Goal: Use online tool/utility

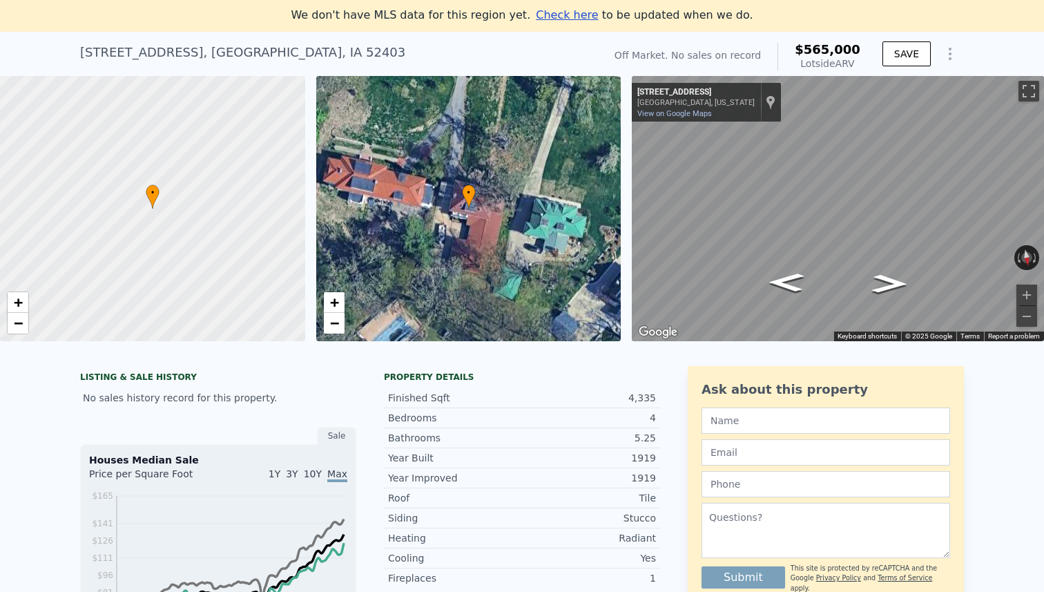
scroll to position [52, 0]
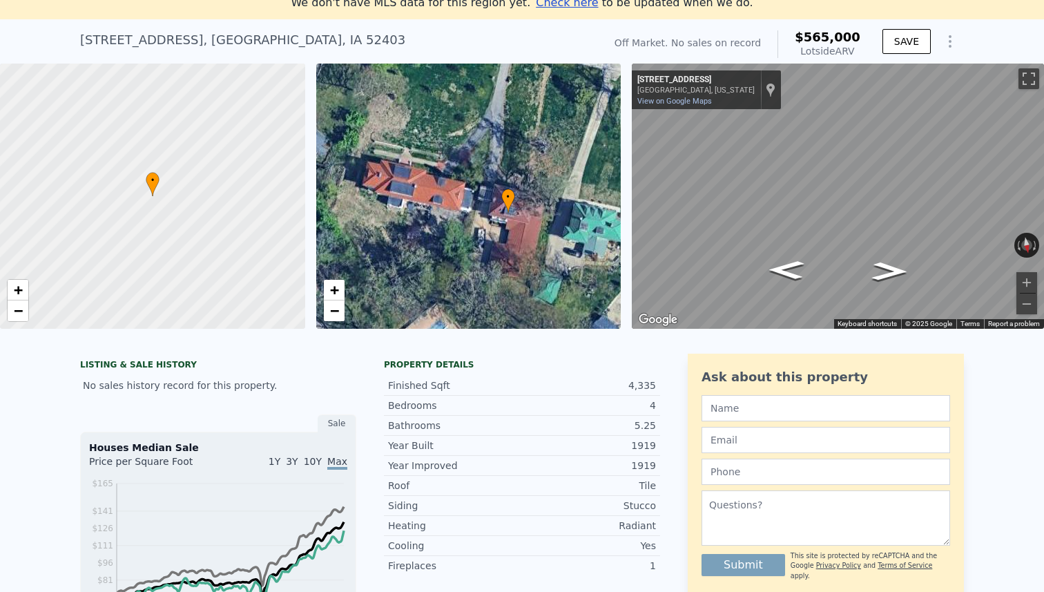
drag, startPoint x: 501, startPoint y: 260, endPoint x: 540, endPoint y: 277, distance: 42.7
click at [540, 277] on div "• + −" at bounding box center [468, 196] width 305 height 265
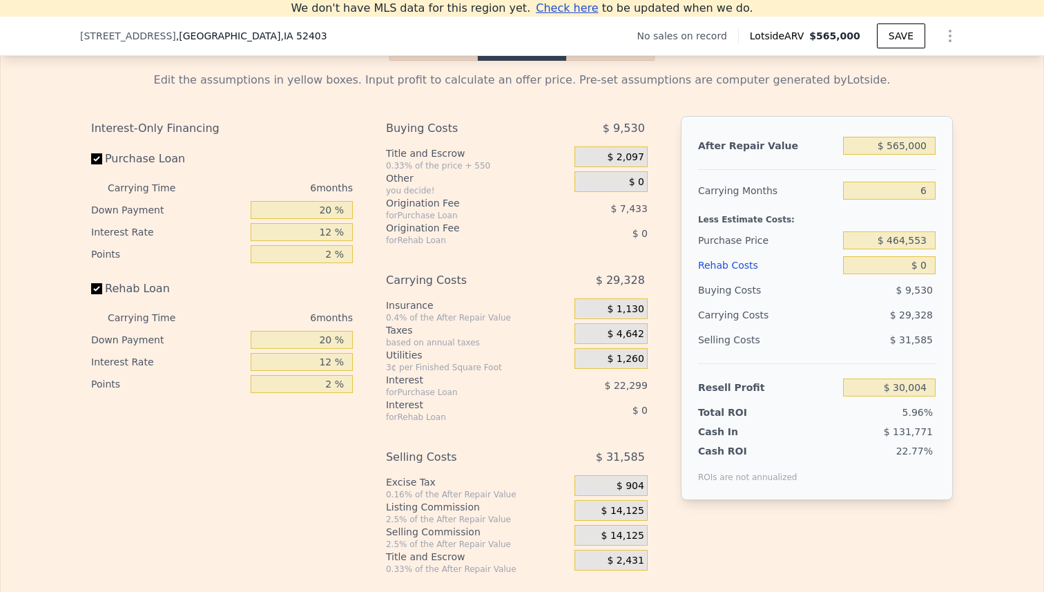
scroll to position [1954, 0]
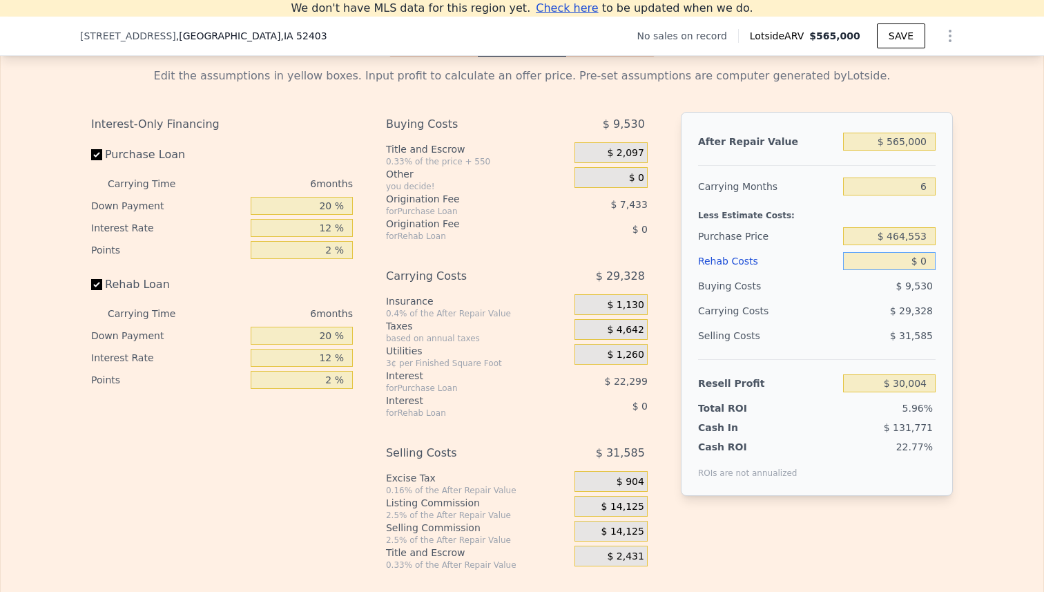
click at [926, 261] on input "$ 0" at bounding box center [889, 261] width 92 height 18
type input "$ 40"
type input "$ 29,963"
type input "$ 400"
type input "$ 29,580"
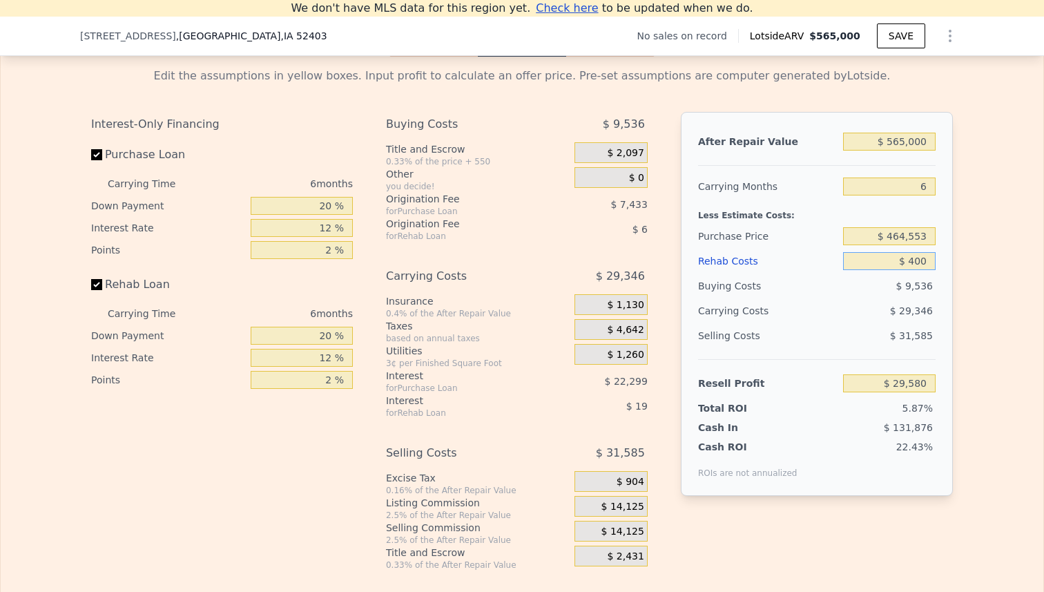
type input "$ 4,000"
type input "$ 25,748"
type input "$ 40,000"
type input "-$ 12,556"
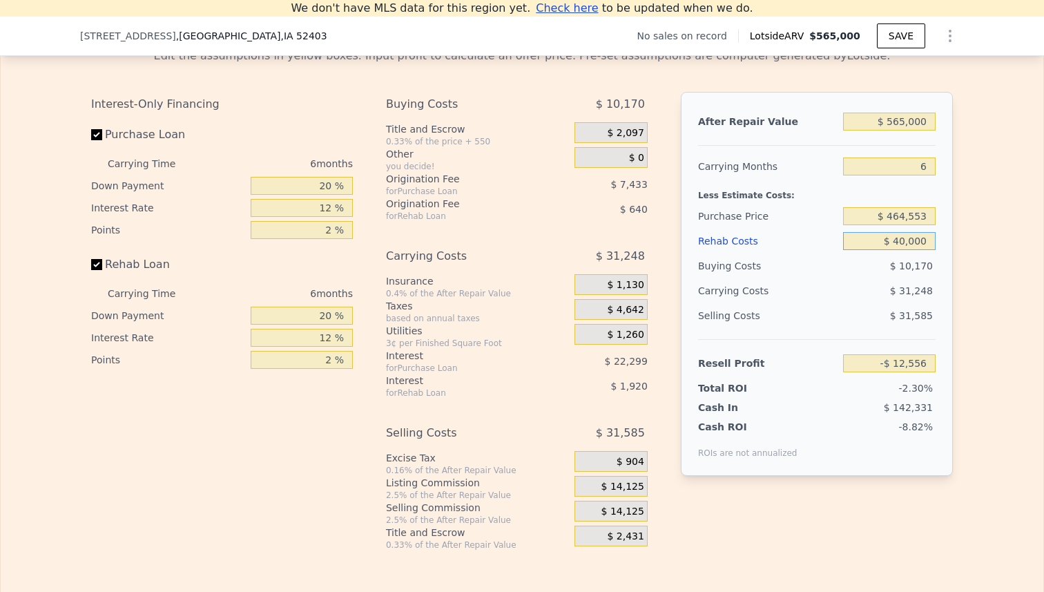
scroll to position [1998, 0]
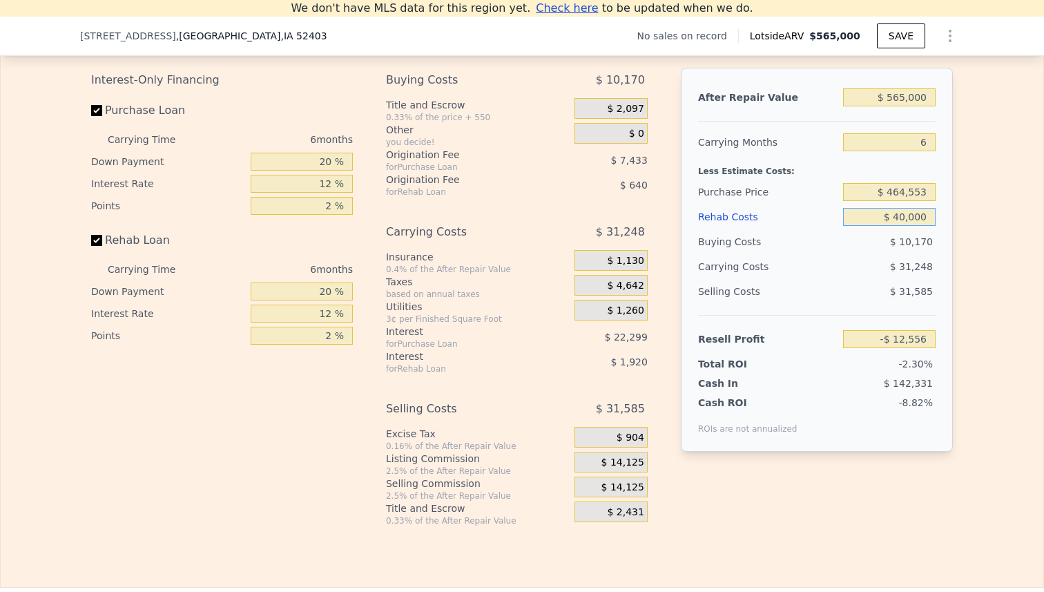
type input "$ 40,000"
click at [906, 193] on input "$ 464,553" at bounding box center [889, 192] width 92 height 18
type input "$ 400,553"
type input "$ 55,753"
click at [978, 198] on div "Edit the assumptions in yellow boxes. Input profit to calculate an offer price.…" at bounding box center [522, 269] width 1042 height 514
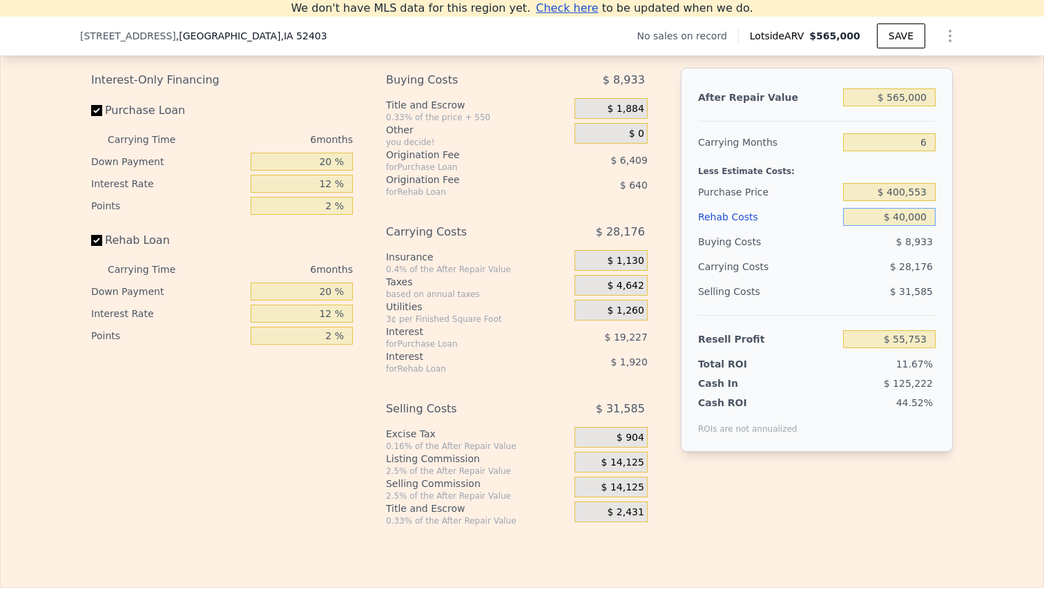
click at [895, 216] on input "$ 40,000" at bounding box center [889, 217] width 92 height 18
type input "$ 140,000"
type input "-$ 50,647"
type input "$ 140,000"
click at [971, 245] on div "Edit the assumptions in yellow boxes. Input profit to calculate an offer price.…" at bounding box center [522, 269] width 1042 height 514
